Goal: Transaction & Acquisition: Book appointment/travel/reservation

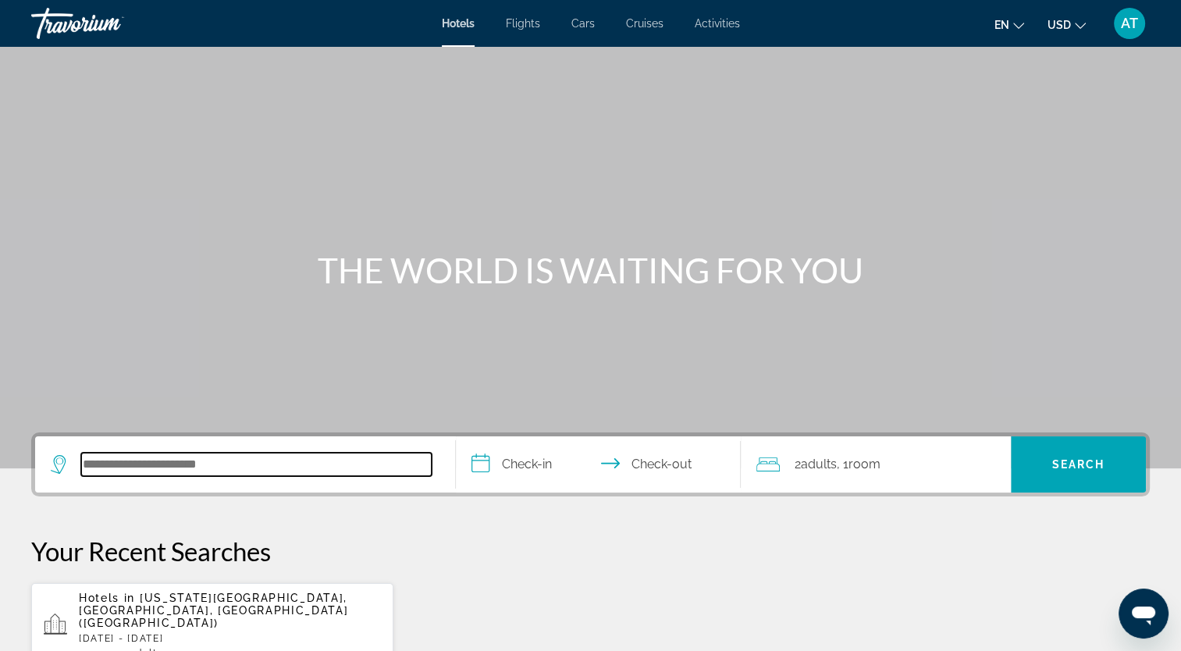
click at [152, 463] on input "Search hotel destination" at bounding box center [256, 464] width 350 height 23
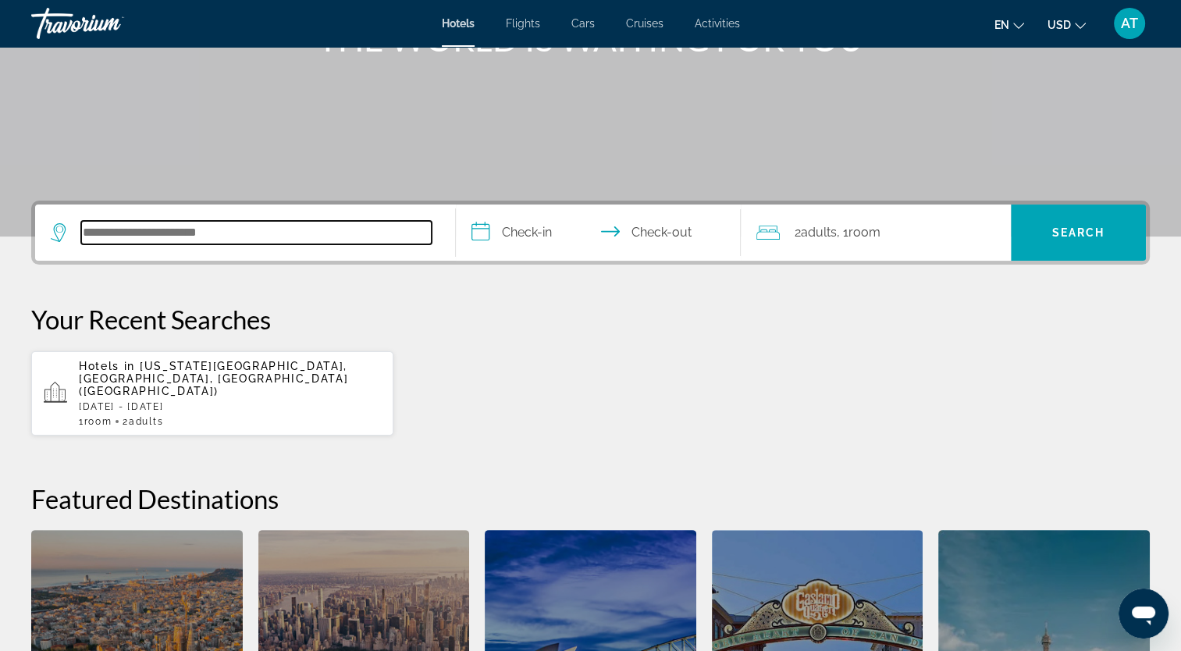
scroll to position [381, 0]
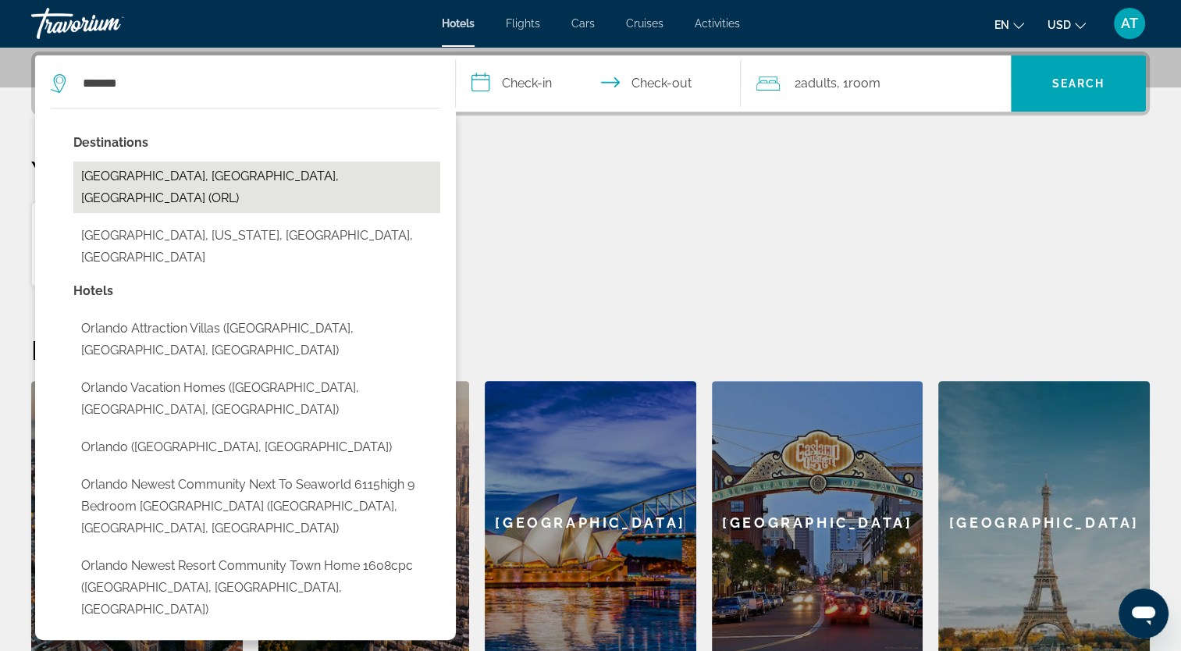
click at [173, 176] on button "[GEOGRAPHIC_DATA], [GEOGRAPHIC_DATA], [GEOGRAPHIC_DATA] (ORL)" at bounding box center [256, 188] width 367 height 52
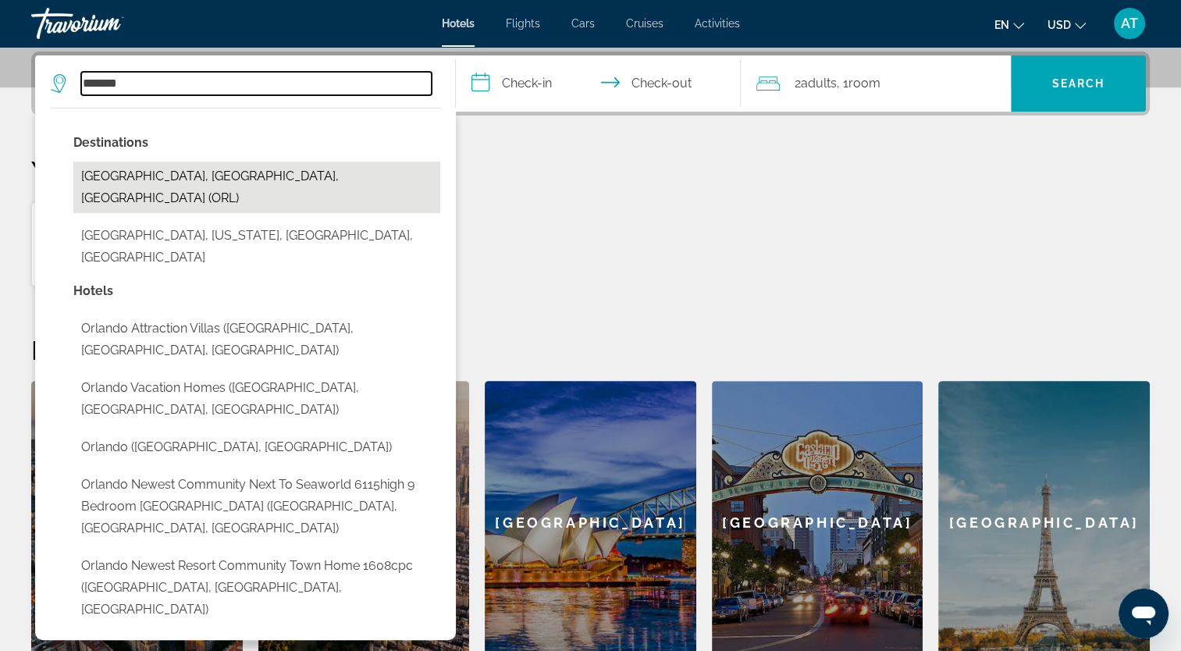
type input "**********"
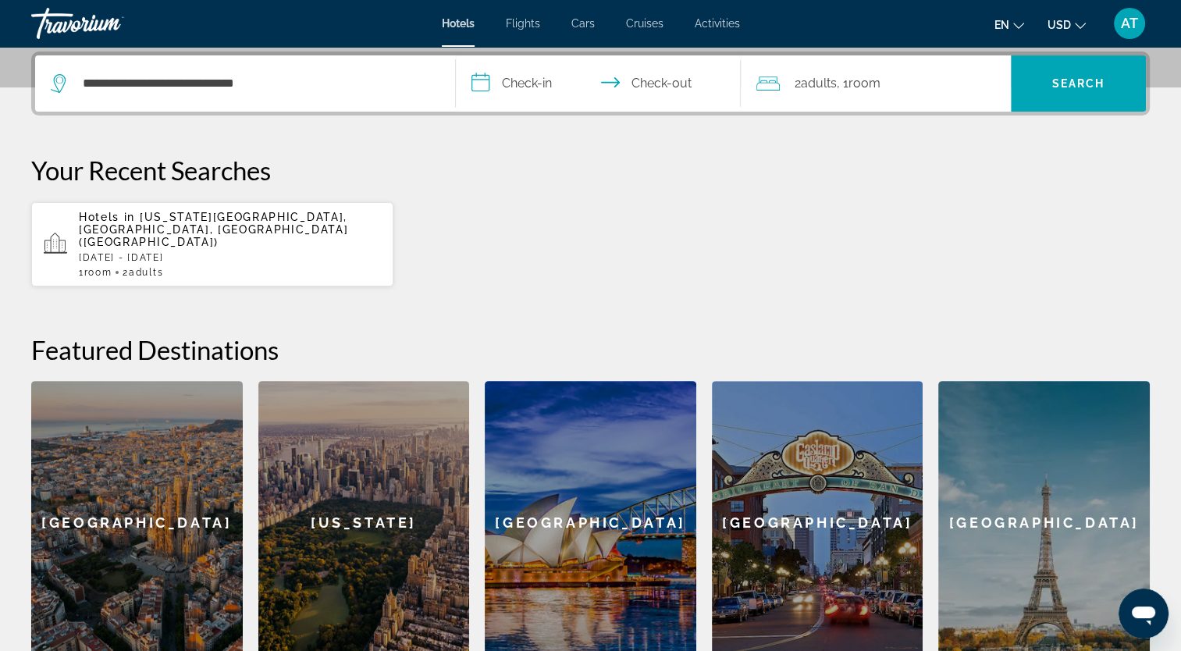
click at [530, 76] on input "**********" at bounding box center [602, 85] width 292 height 61
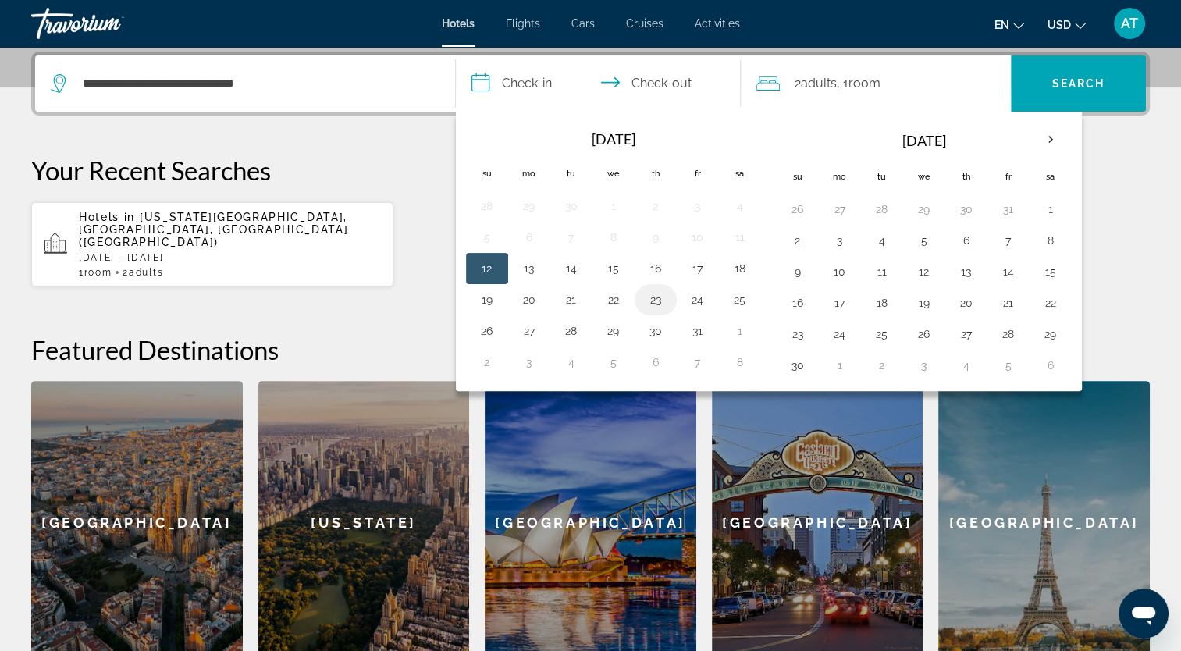
click at [653, 297] on button "23" at bounding box center [655, 300] width 25 height 22
click at [489, 329] on button "26" at bounding box center [487, 331] width 25 height 22
type input "**********"
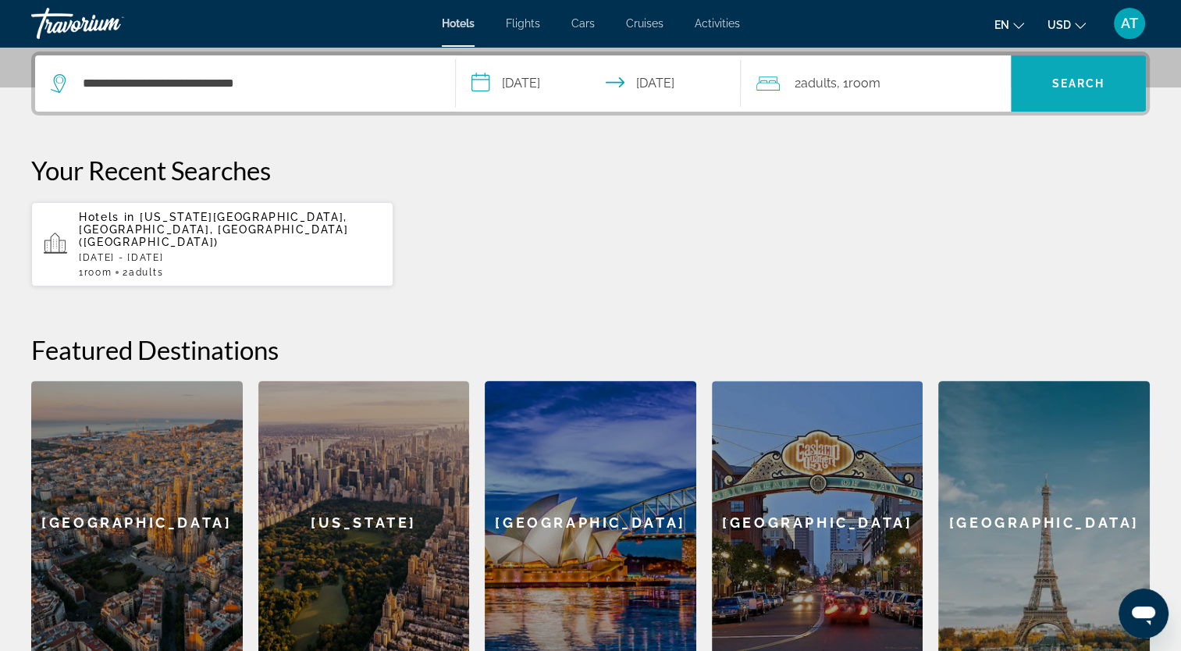
click at [1083, 89] on span "Search" at bounding box center [1078, 83] width 135 height 37
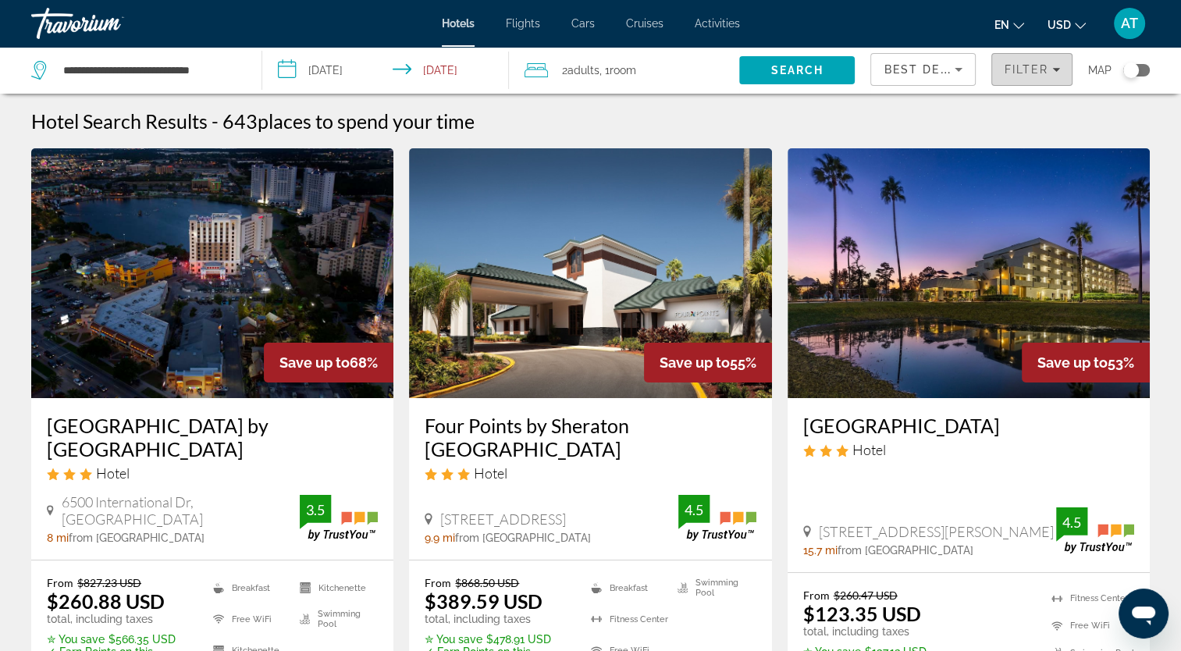
click at [1029, 63] on span "Filter" at bounding box center [1026, 69] width 44 height 12
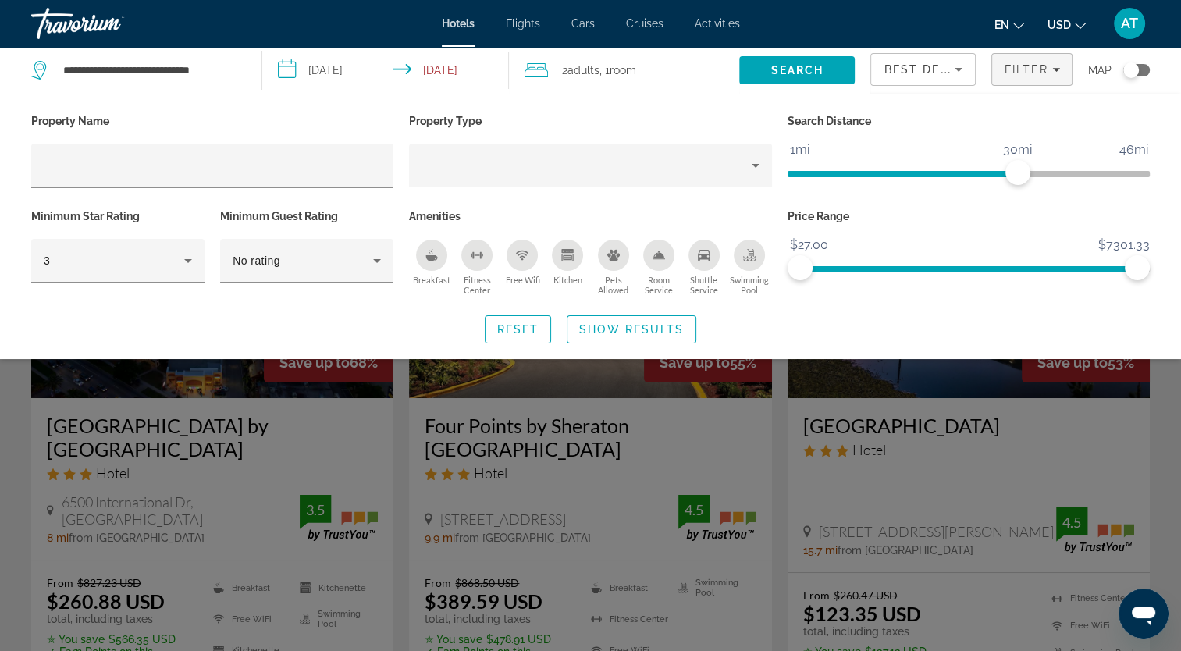
click at [0, 403] on html "**********" at bounding box center [590, 325] width 1181 height 651
click at [16, 428] on div "Search widget" at bounding box center [590, 442] width 1181 height 417
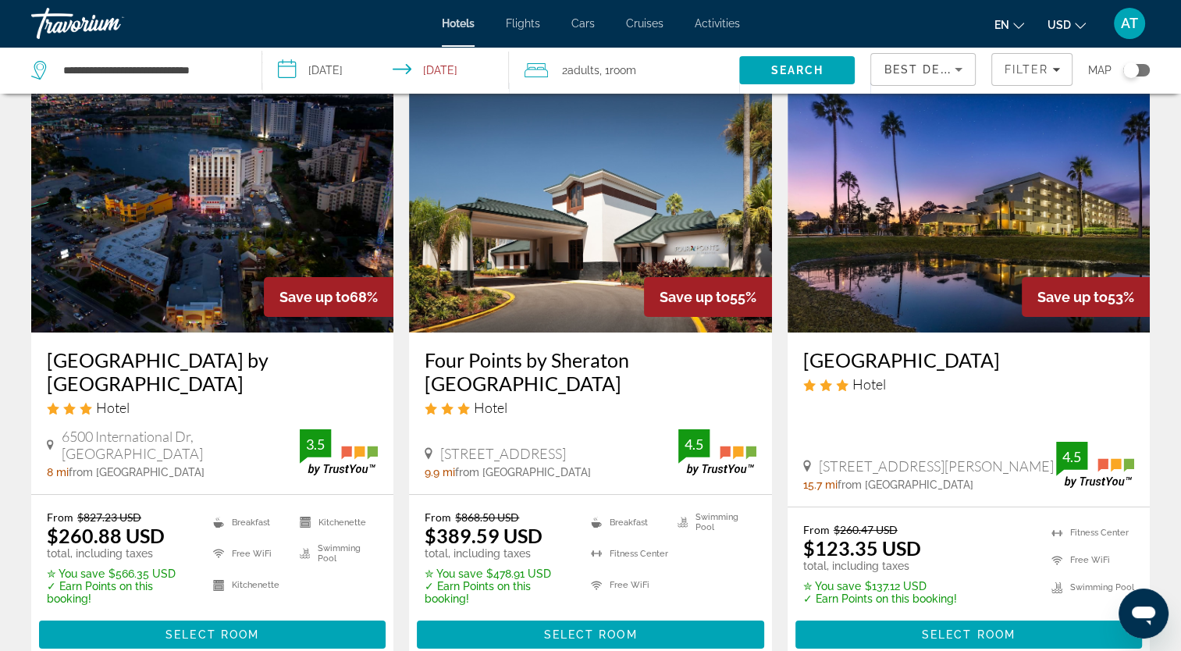
scroll to position [66, 0]
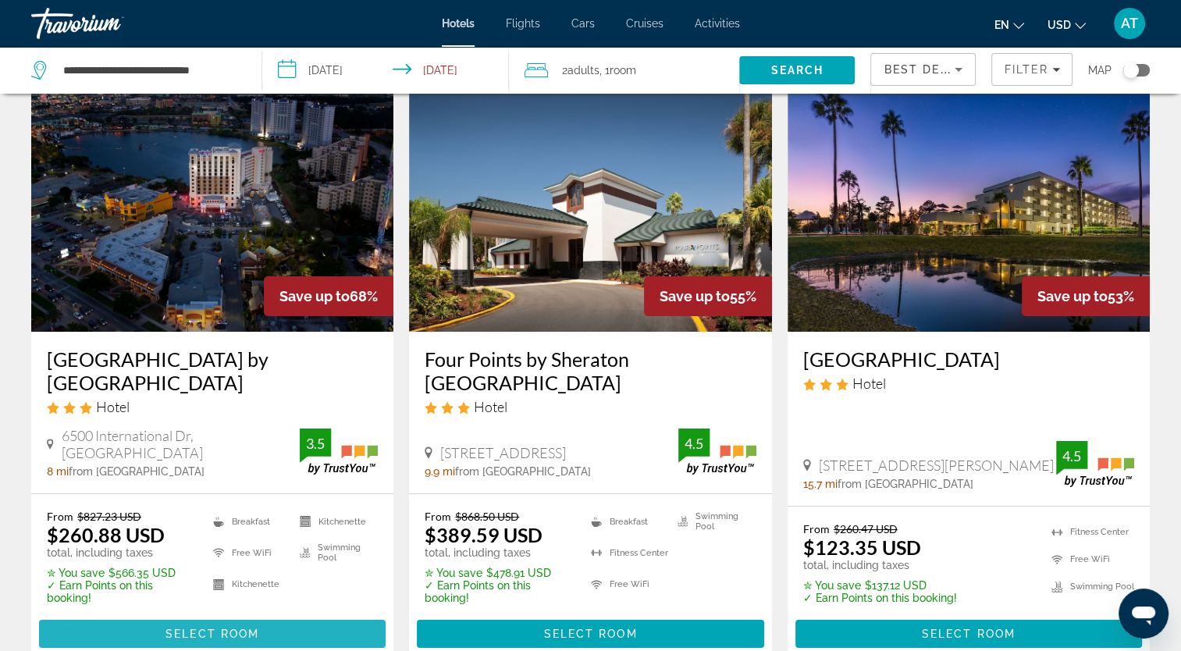
click at [282, 633] on span "Main content" at bounding box center [212, 633] width 347 height 37
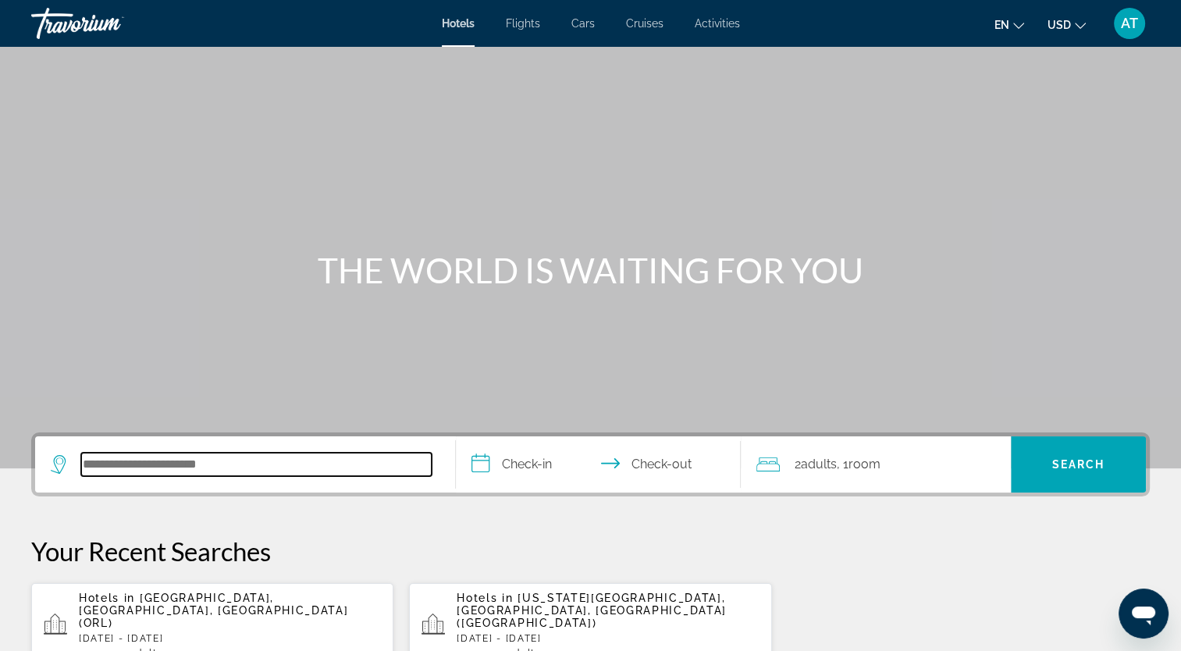
click at [219, 466] on input "Search hotel destination" at bounding box center [256, 464] width 350 height 23
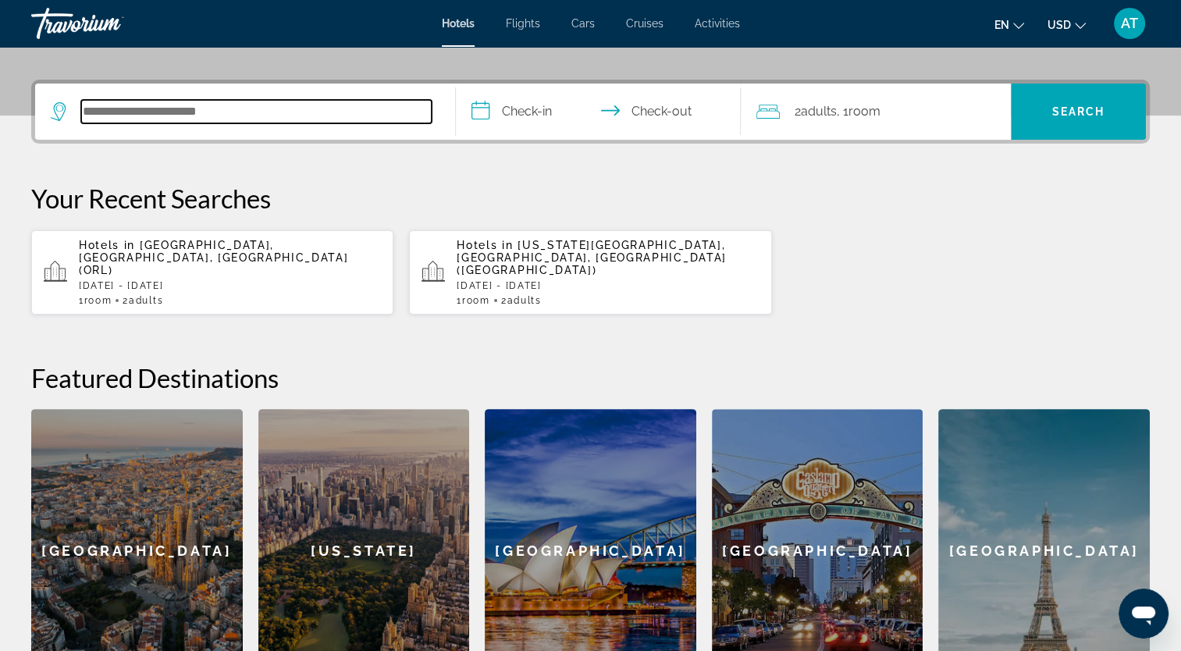
scroll to position [381, 0]
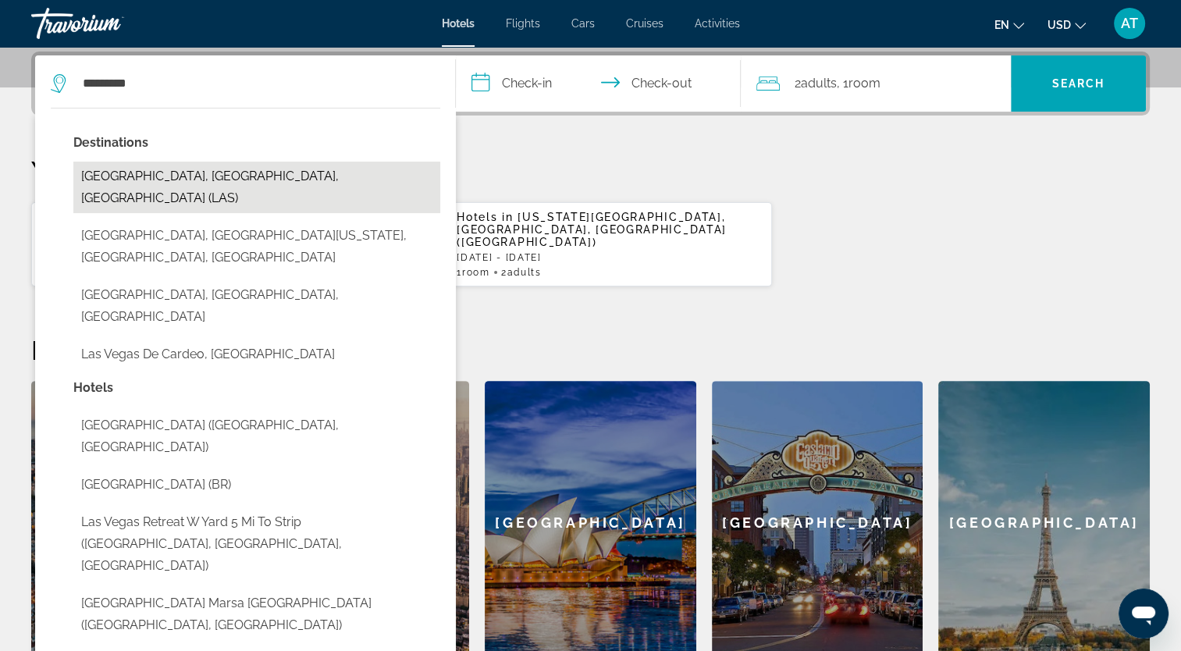
click at [156, 170] on button "[GEOGRAPHIC_DATA], [GEOGRAPHIC_DATA], [GEOGRAPHIC_DATA] (LAS)" at bounding box center [256, 188] width 367 height 52
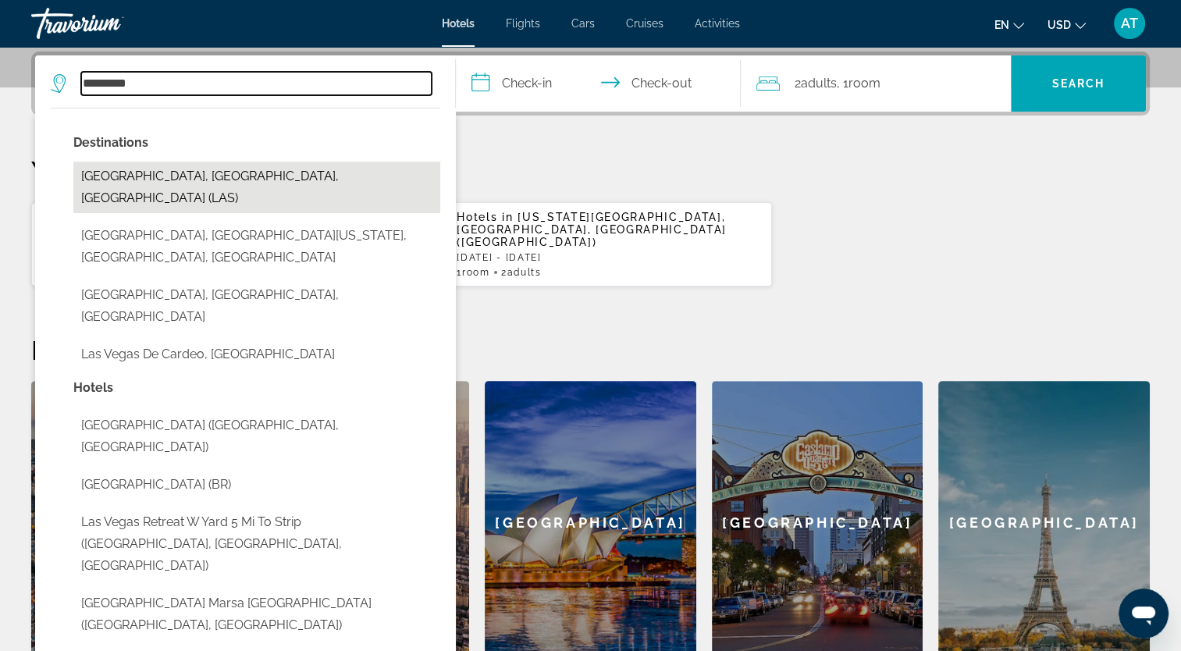
type input "**********"
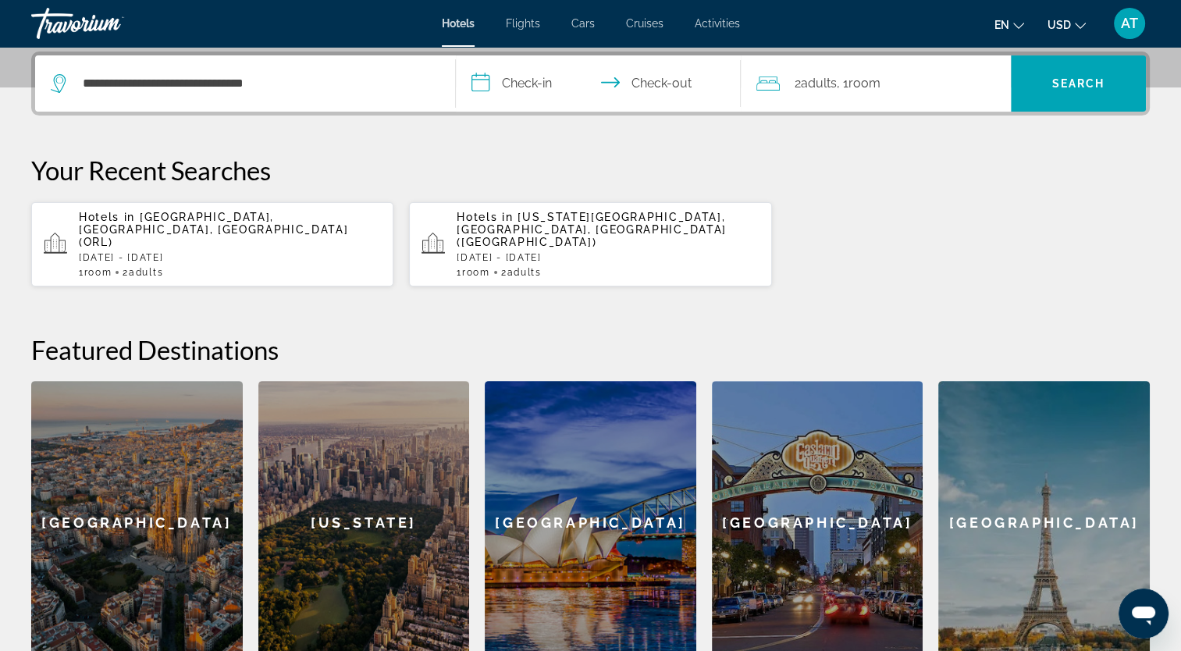
click at [531, 83] on input "**********" at bounding box center [602, 85] width 292 height 61
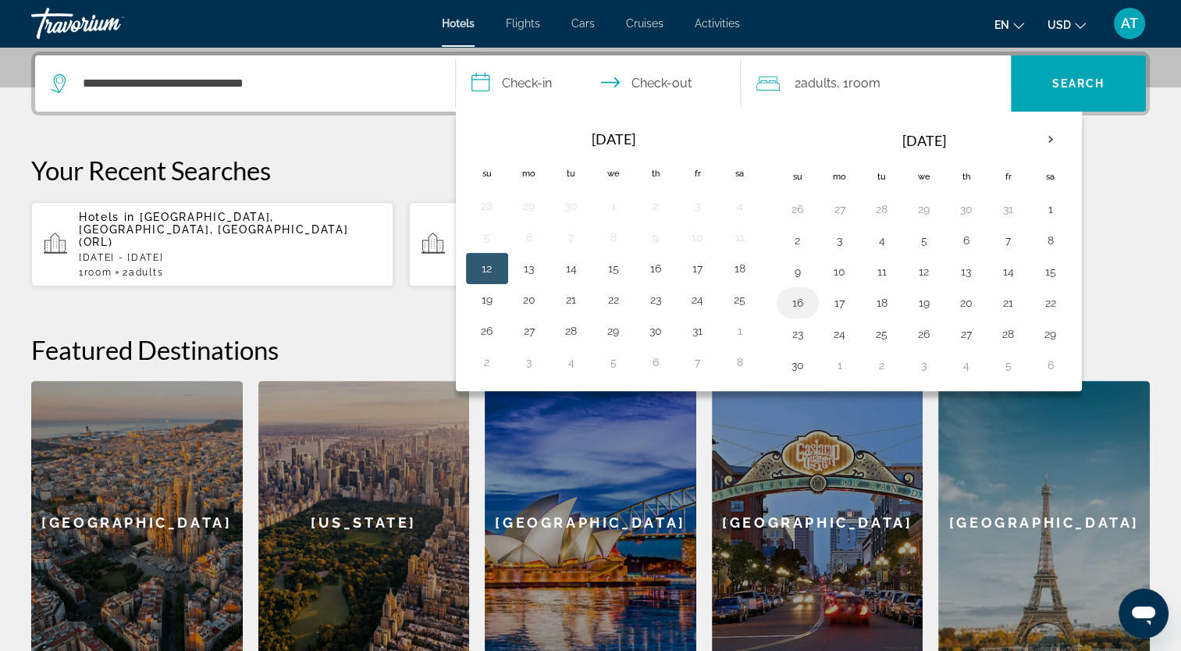
click at [793, 310] on button "16" at bounding box center [797, 303] width 25 height 22
click at [924, 298] on button "19" at bounding box center [924, 303] width 25 height 22
type input "**********"
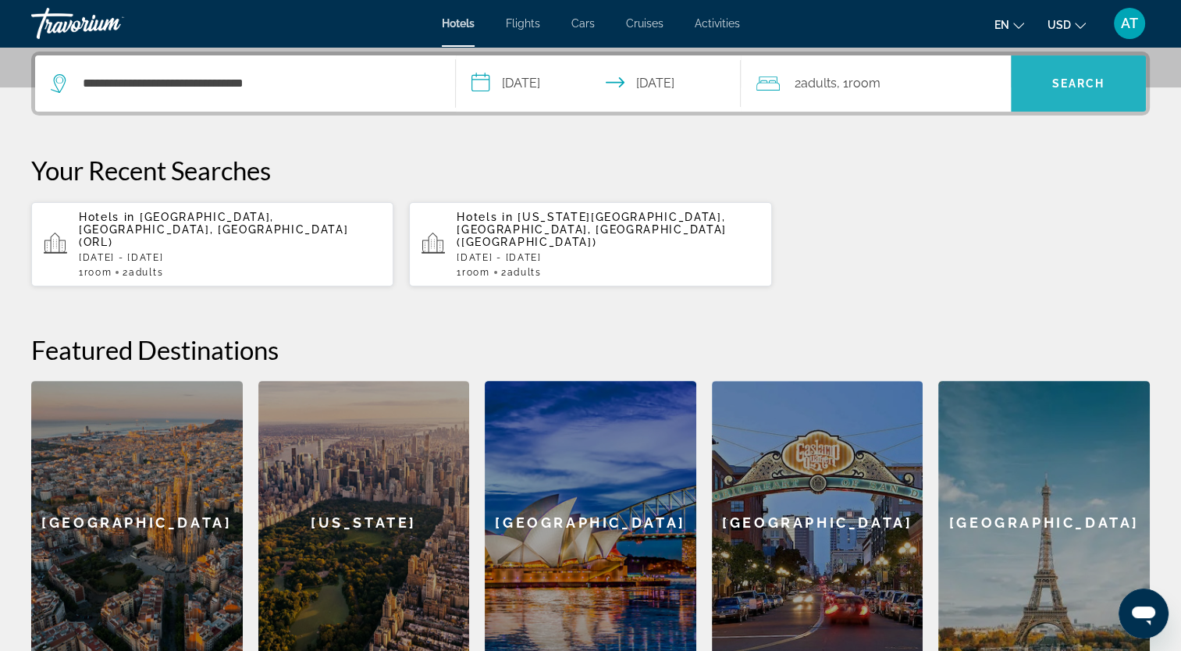
click at [1071, 98] on span "Search" at bounding box center [1078, 83] width 135 height 37
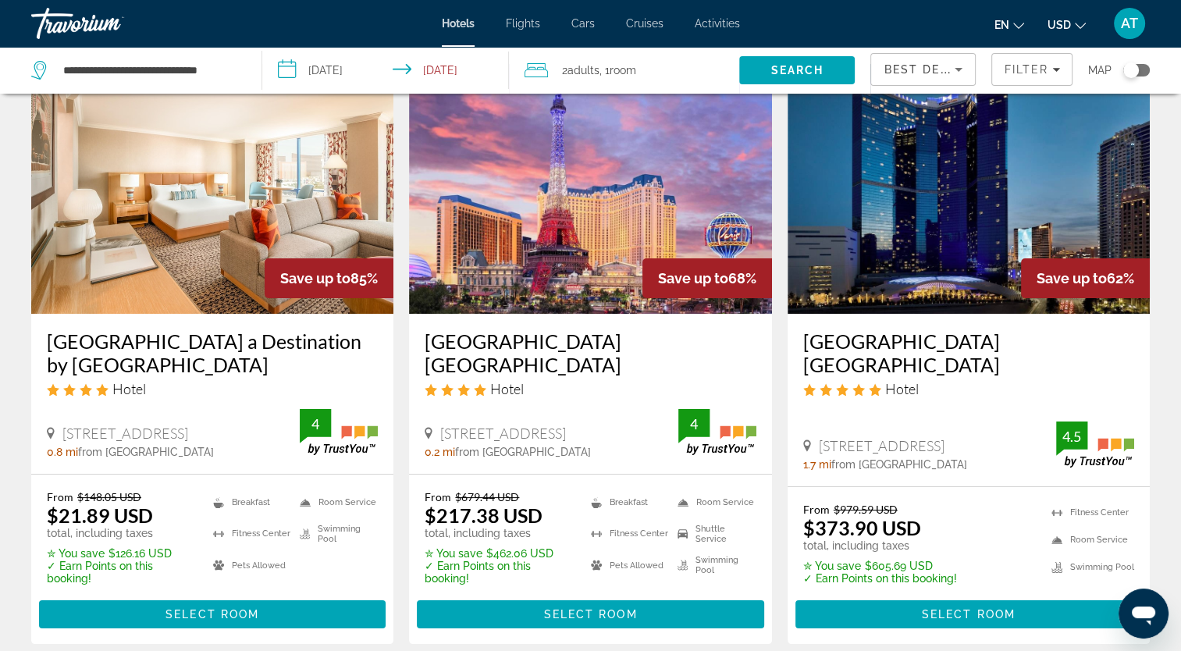
scroll to position [81, 0]
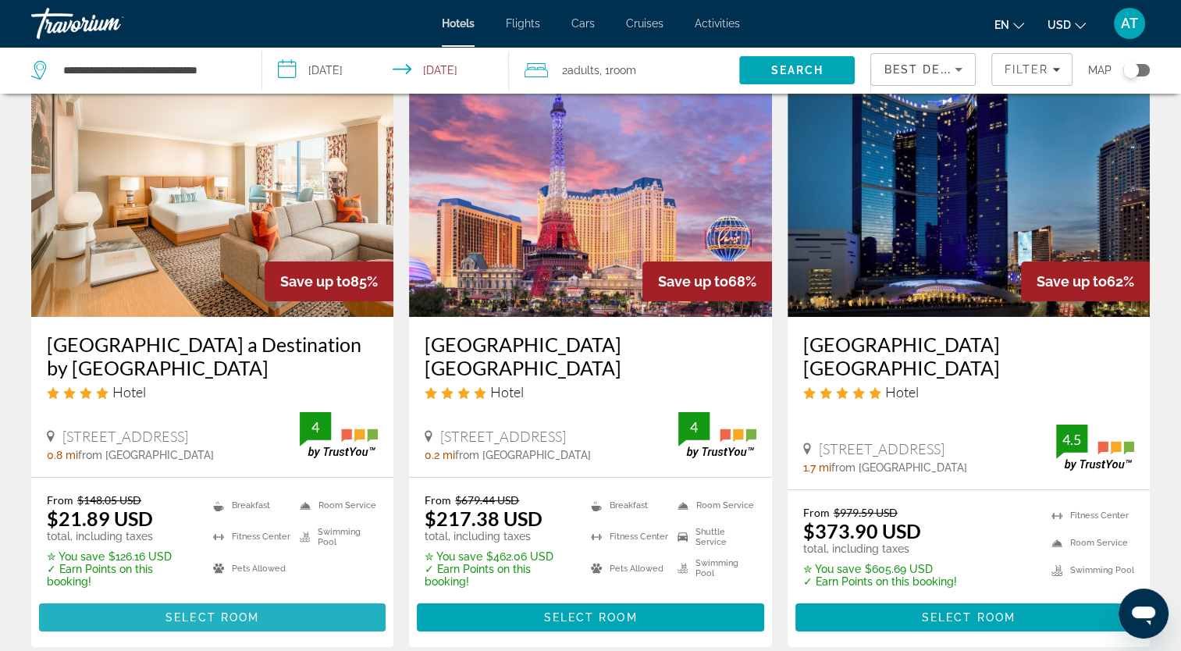
click at [238, 620] on span "Select Room" at bounding box center [212, 617] width 94 height 12
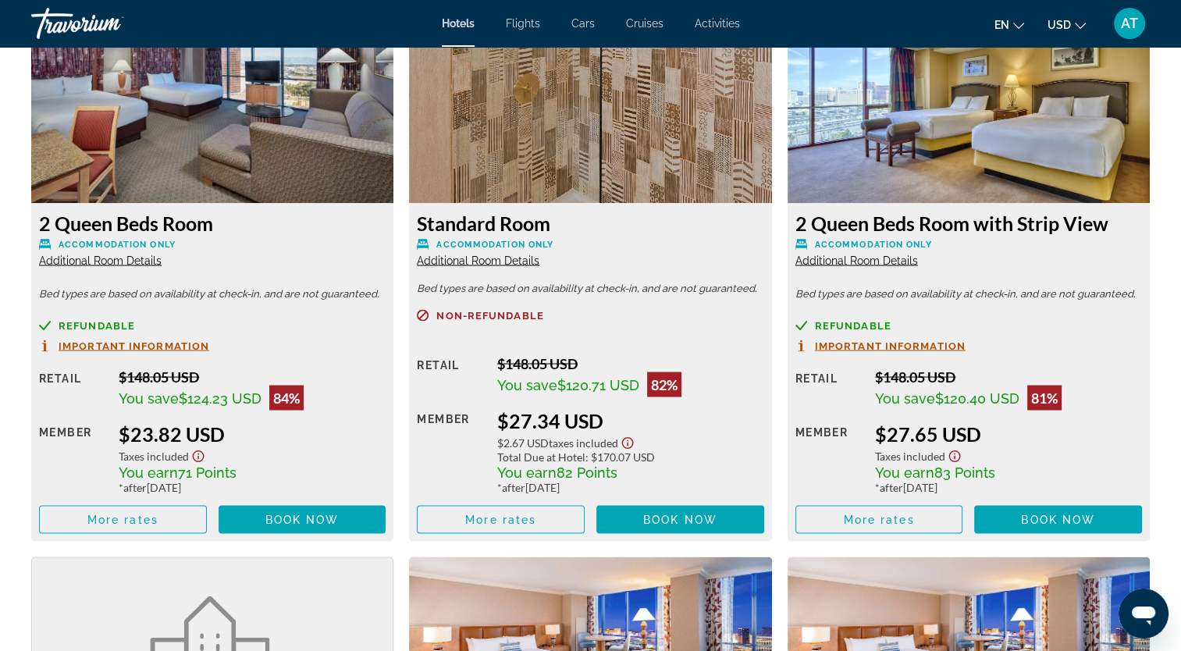
scroll to position [2669, 0]
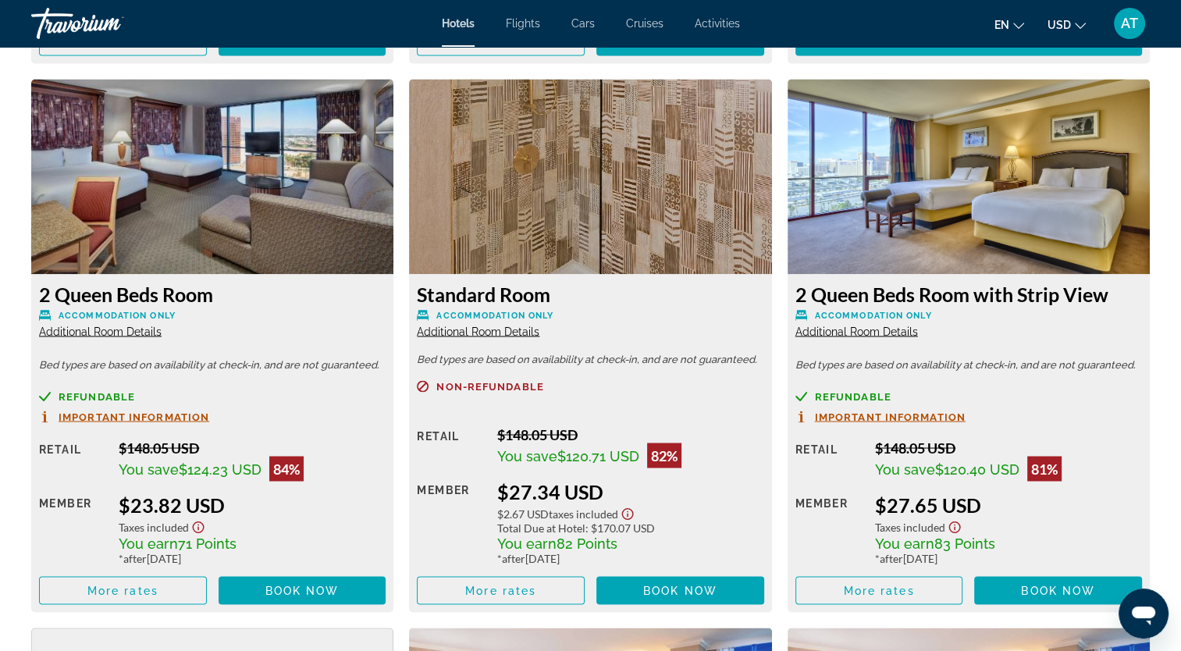
click at [974, 356] on div "2 Queen Beds Room with Strip View Accommodation Only Additional Room Details Be…" at bounding box center [968, 443] width 362 height 338
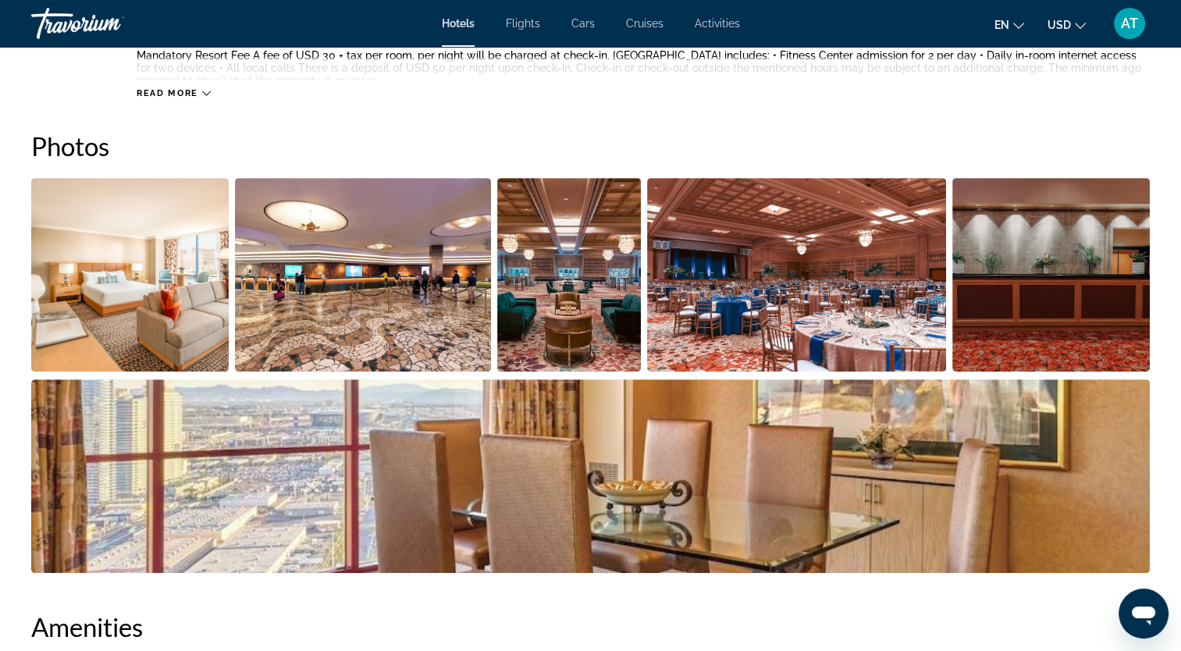
scroll to position [720, 0]
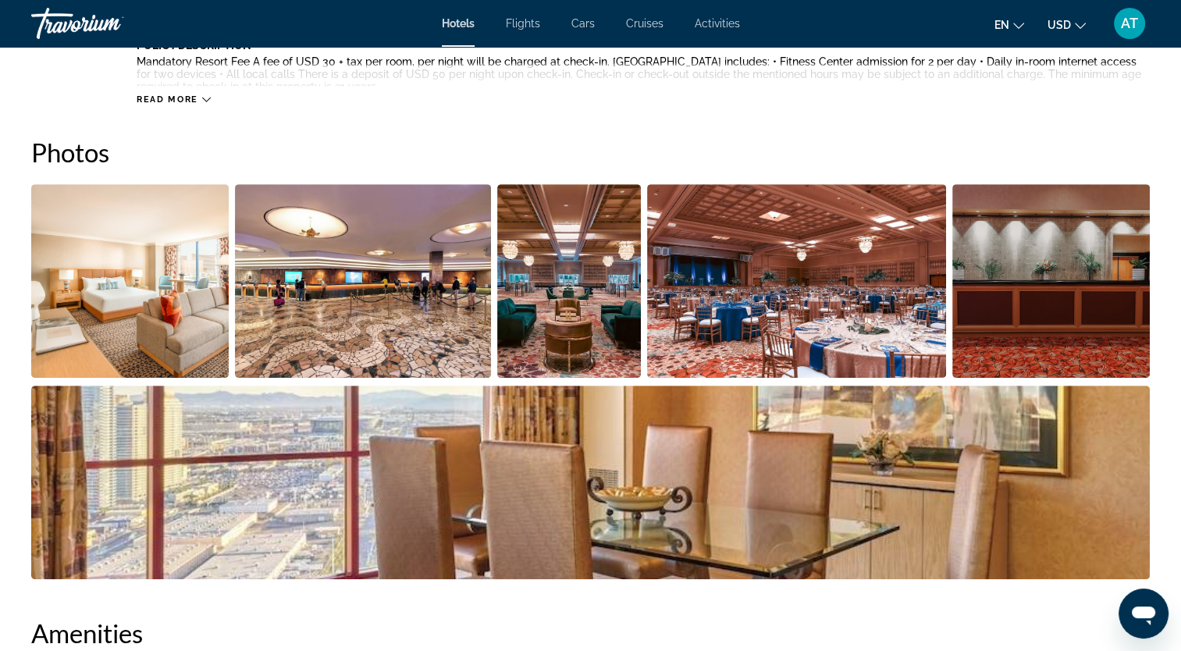
click at [176, 281] on img "Open full-screen image slider" at bounding box center [129, 281] width 197 height 194
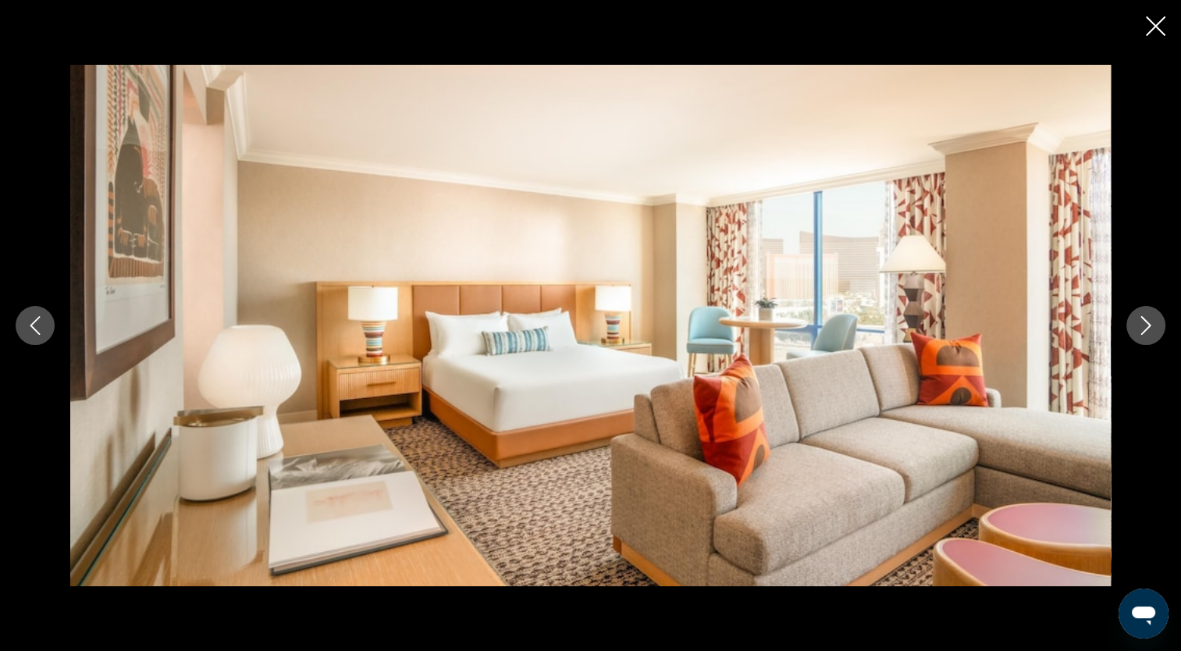
click at [1157, 323] on button "Next image" at bounding box center [1145, 325] width 39 height 39
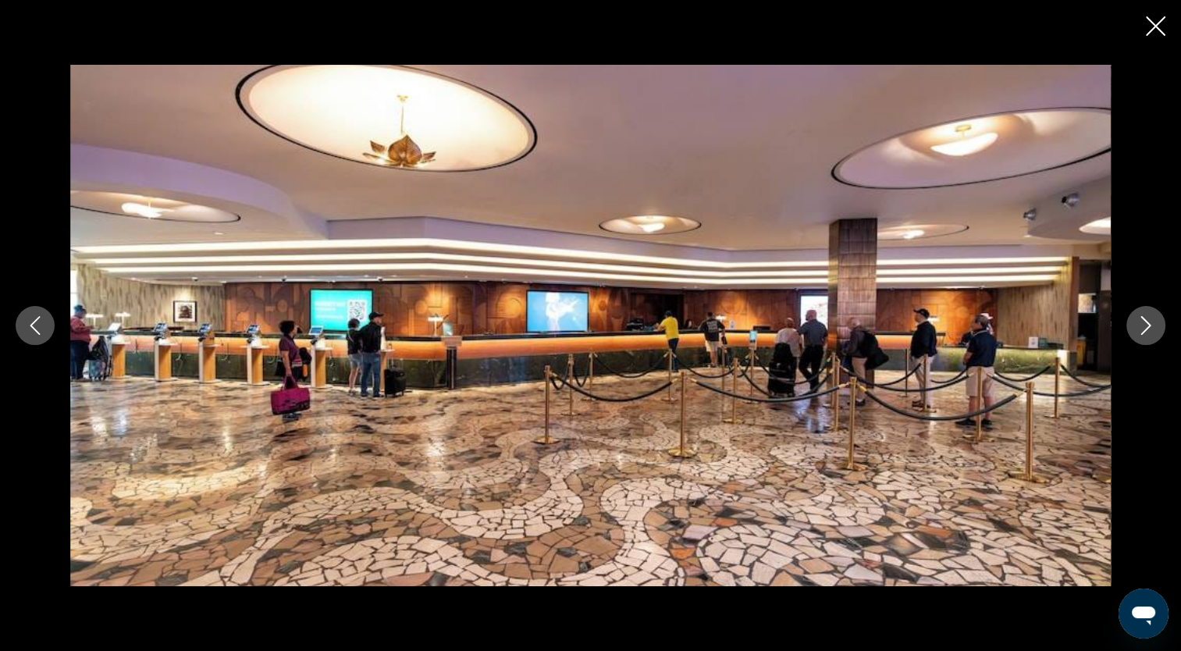
click at [1136, 320] on icon "Next image" at bounding box center [1145, 325] width 19 height 19
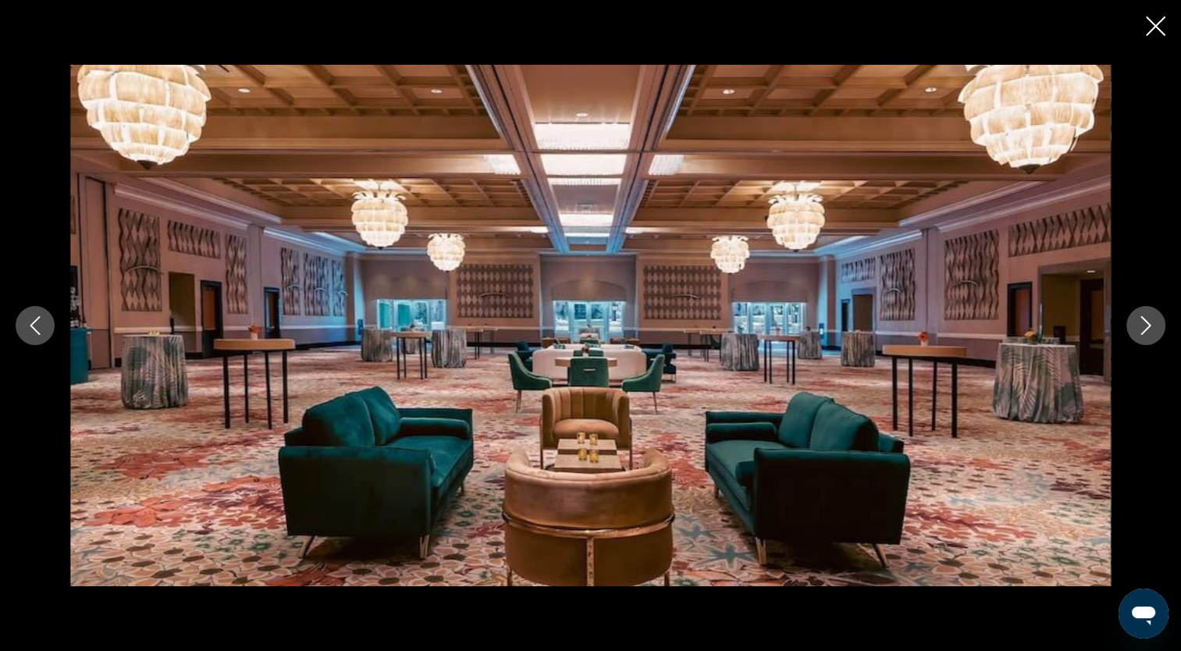
click at [1127, 320] on button "Next image" at bounding box center [1145, 325] width 39 height 39
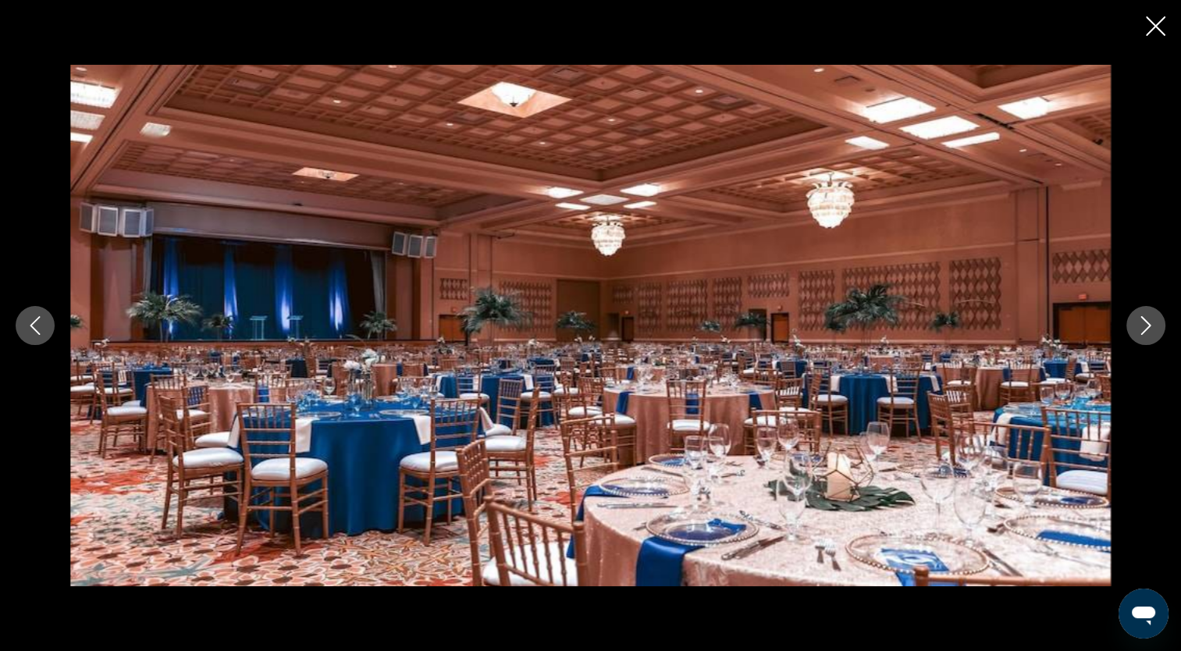
click at [1150, 328] on icon "Next image" at bounding box center [1145, 325] width 19 height 19
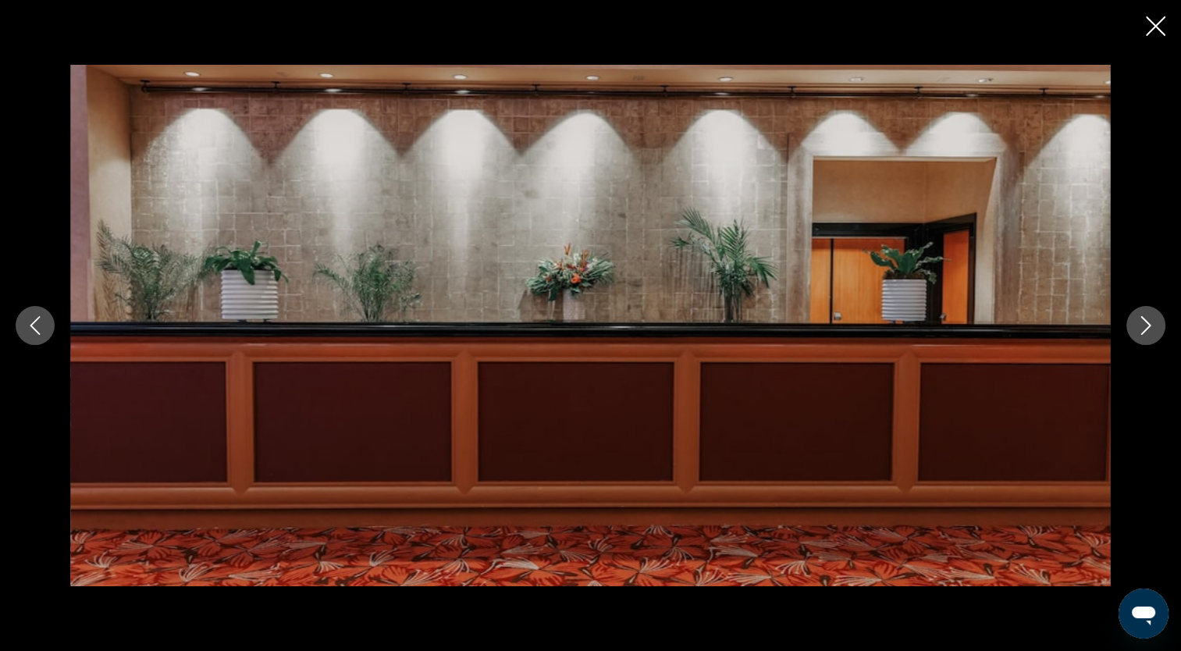
click at [1152, 321] on icon "Next image" at bounding box center [1145, 325] width 19 height 19
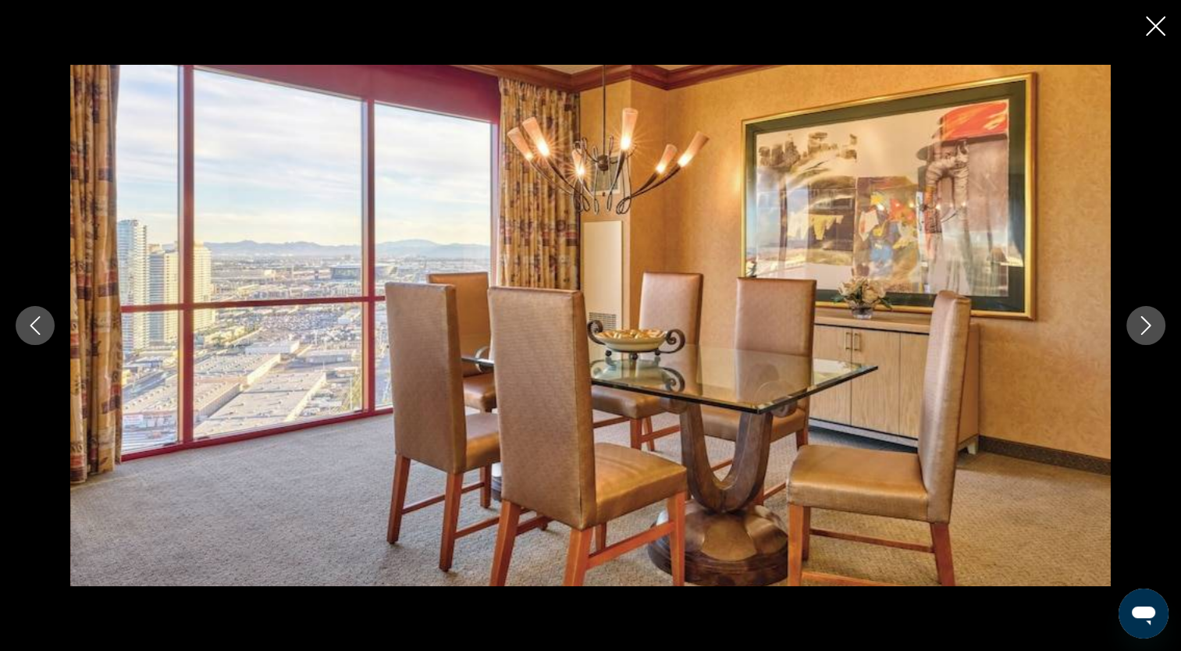
click at [1152, 340] on button "Next image" at bounding box center [1145, 325] width 39 height 39
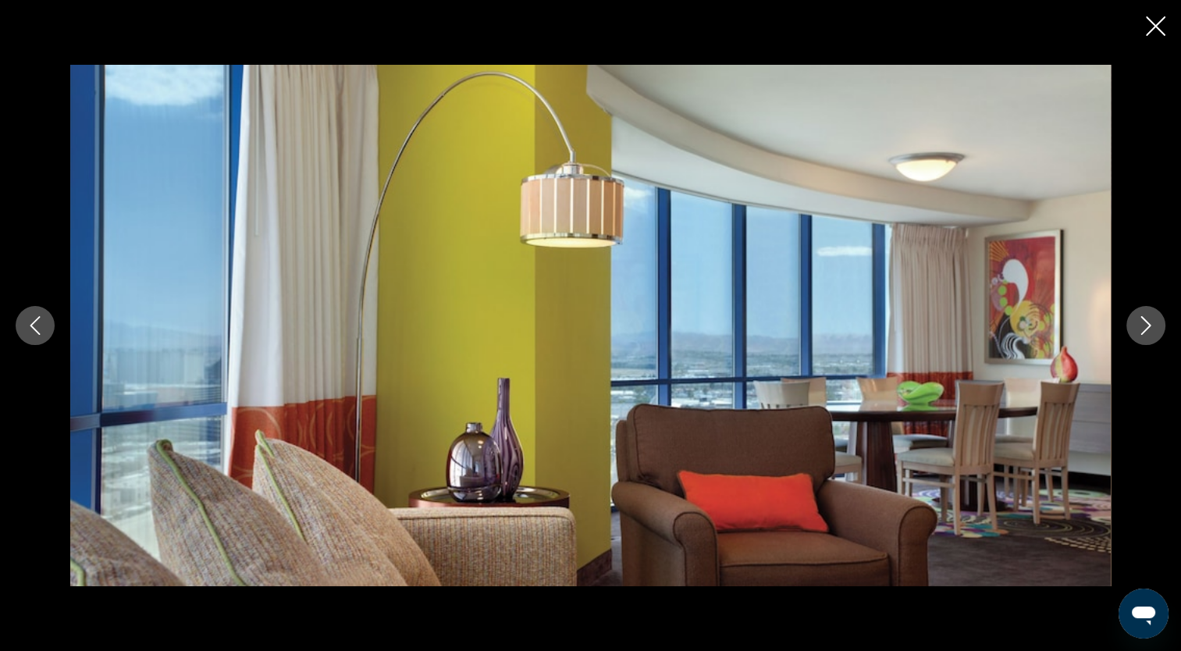
click at [1146, 37] on button "Close slideshow" at bounding box center [1156, 28] width 20 height 24
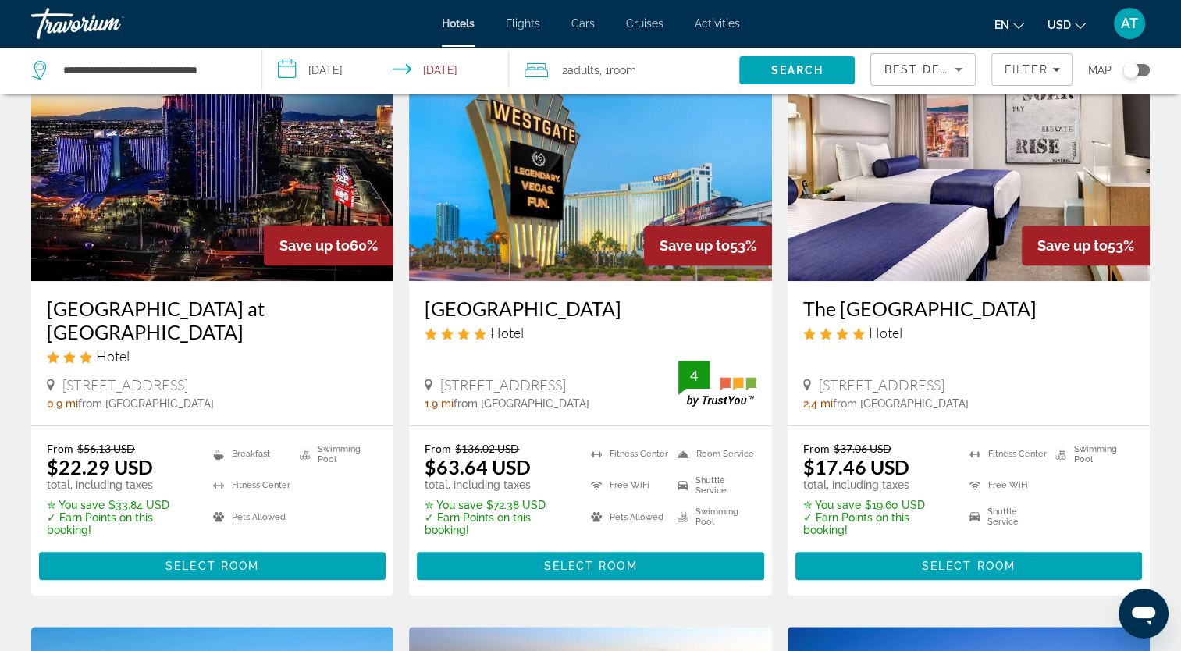
scroll to position [727, 0]
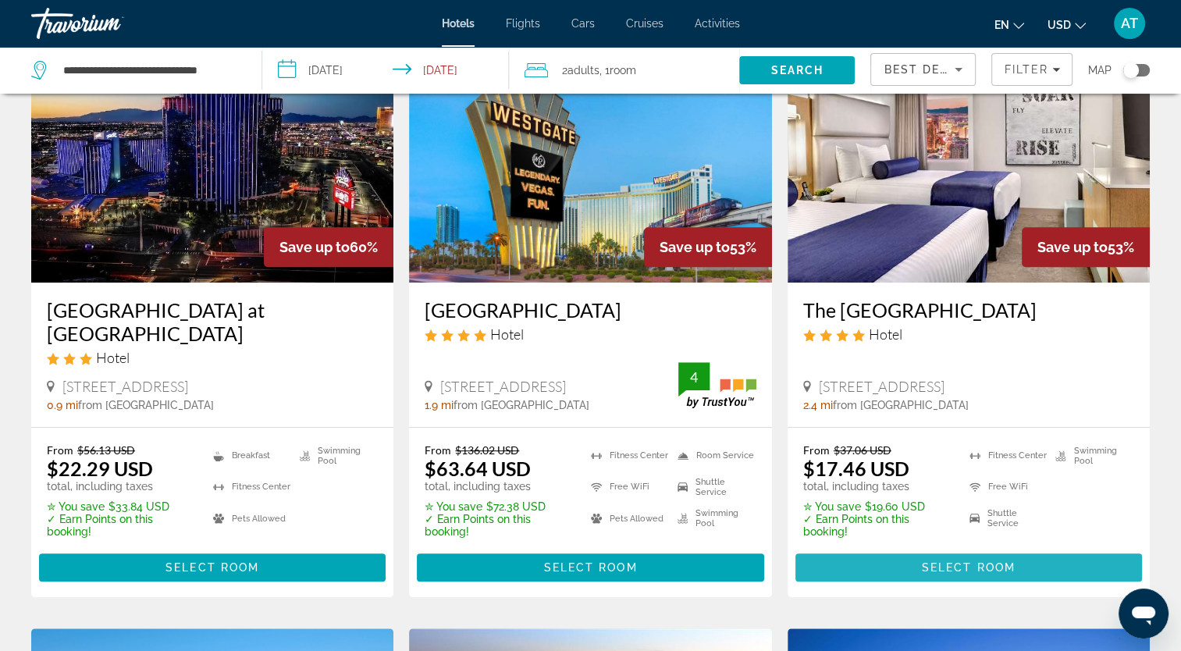
click at [997, 560] on span "Main content" at bounding box center [968, 567] width 347 height 37
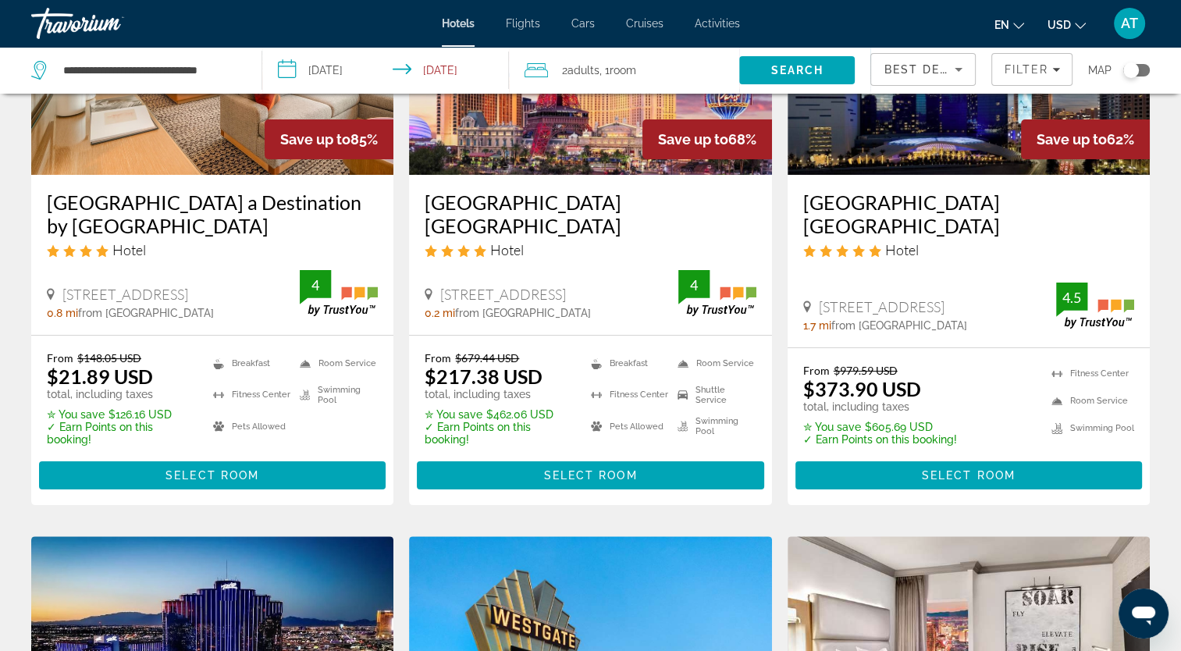
scroll to position [224, 0]
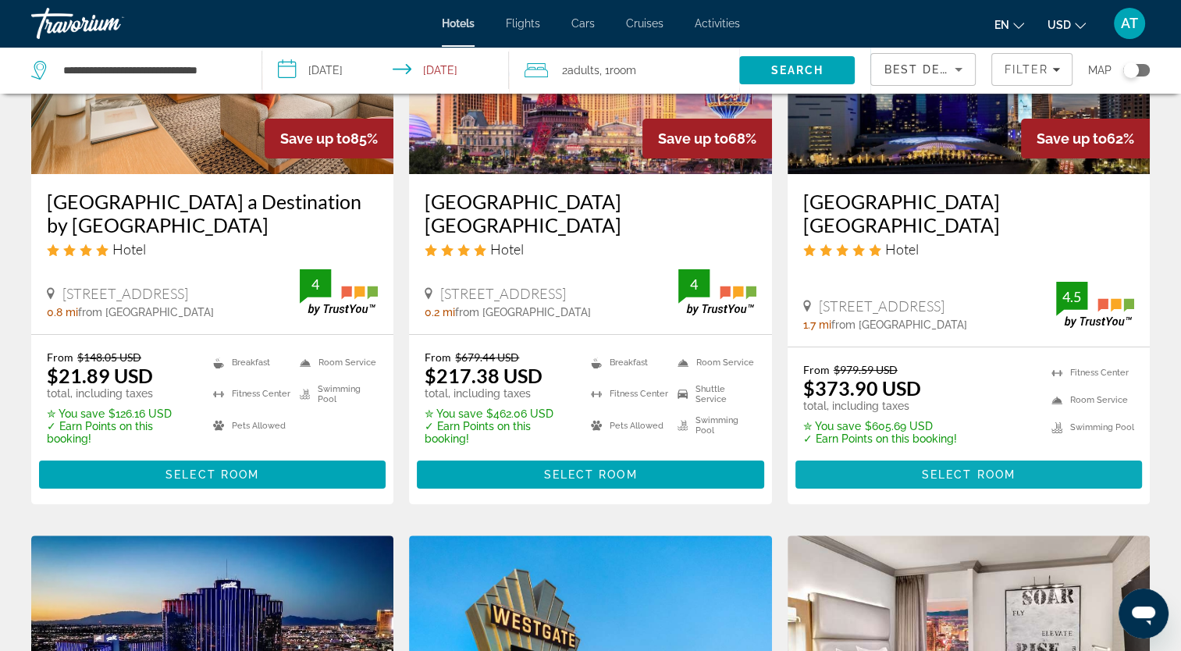
click at [996, 484] on span "Main content" at bounding box center [968, 474] width 347 height 37
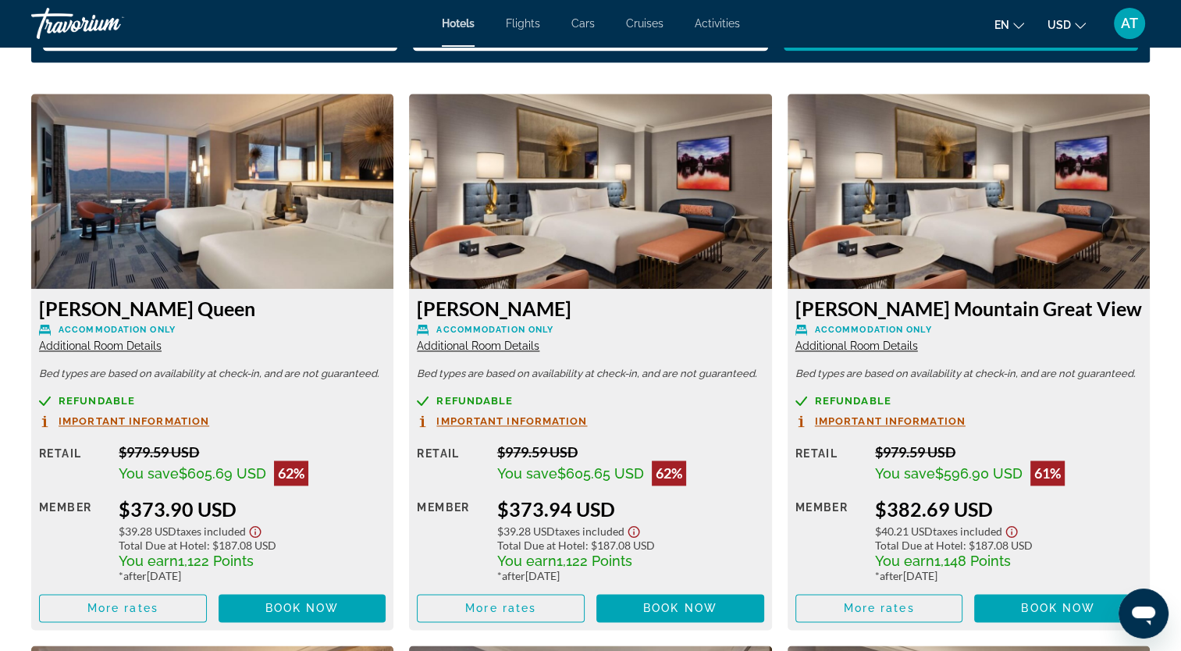
scroll to position [2117, 0]
